Goal: Task Accomplishment & Management: Complete application form

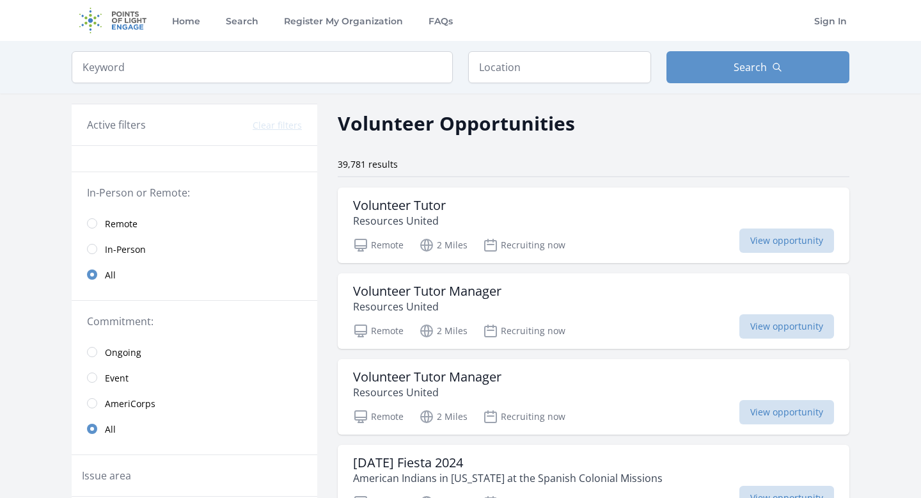
click at [113, 214] on link "Remote" at bounding box center [195, 223] width 246 height 26
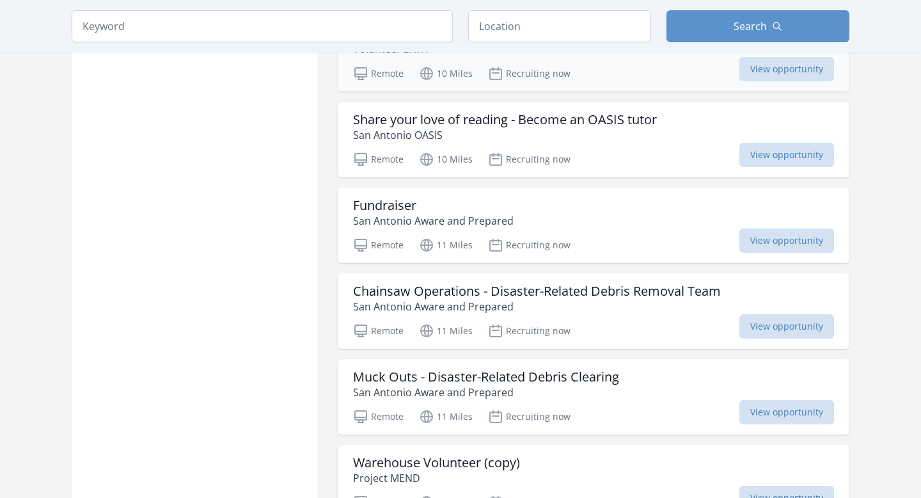
scroll to position [1045, 0]
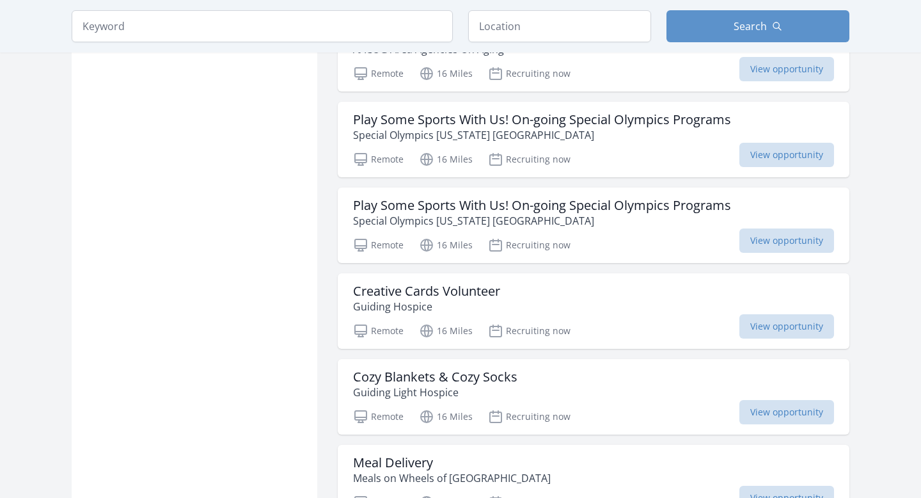
scroll to position [2861, 0]
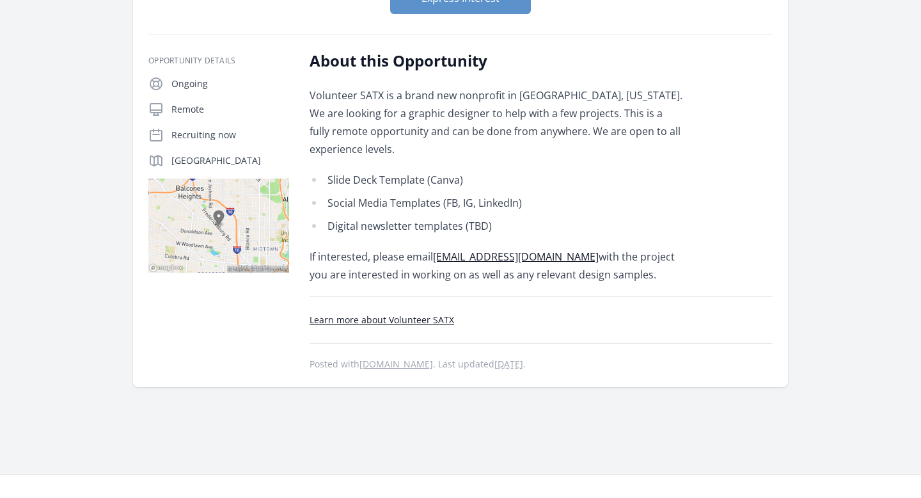
scroll to position [162, 0]
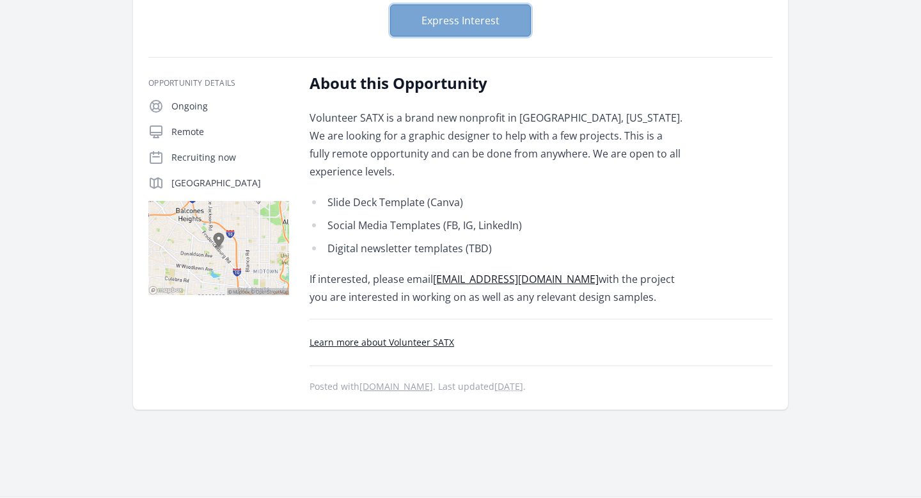
click at [455, 30] on button "Express Interest" at bounding box center [460, 20] width 141 height 32
